Goal: Task Accomplishment & Management: Manage account settings

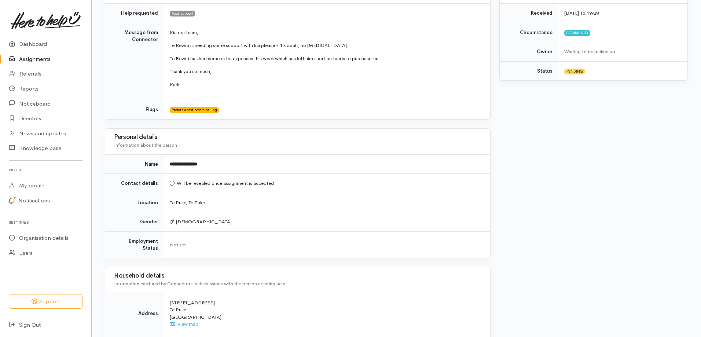
scroll to position [73, 0]
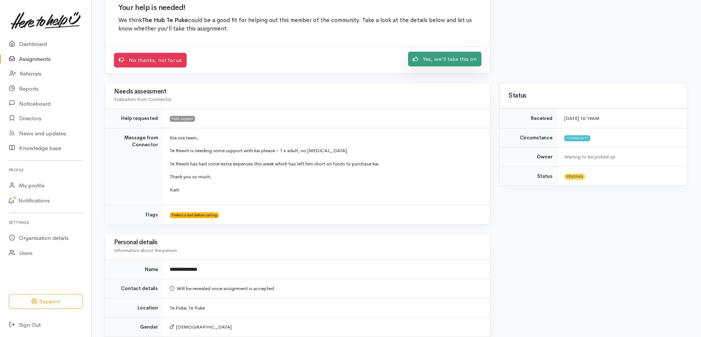
drag, startPoint x: 285, startPoint y: 187, endPoint x: 470, endPoint y: 61, distance: 224.3
click at [470, 61] on link "Yes, we'll take this on" at bounding box center [444, 59] width 73 height 15
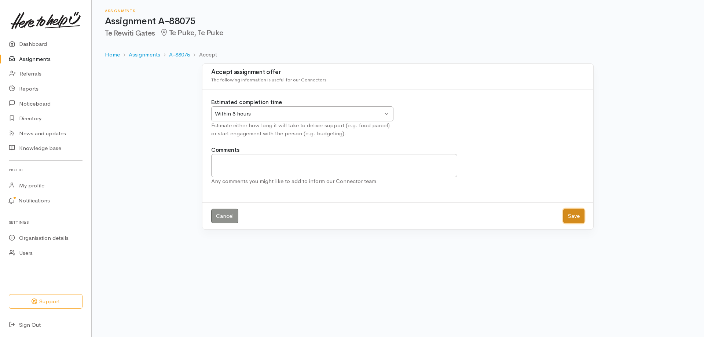
click at [576, 216] on button "Save" at bounding box center [573, 216] width 21 height 15
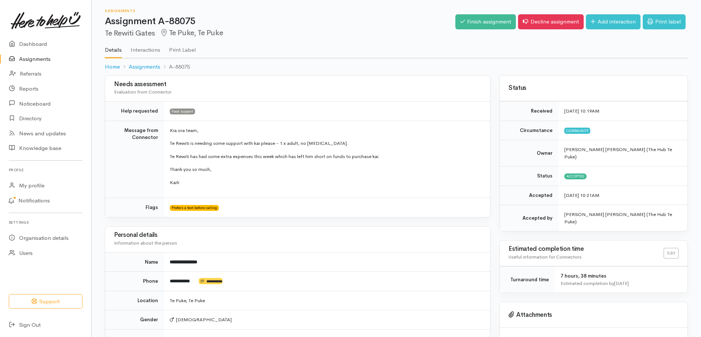
drag, startPoint x: 408, startPoint y: 182, endPoint x: 459, endPoint y: 256, distance: 88.9
